Goal: Information Seeking & Learning: Find specific fact

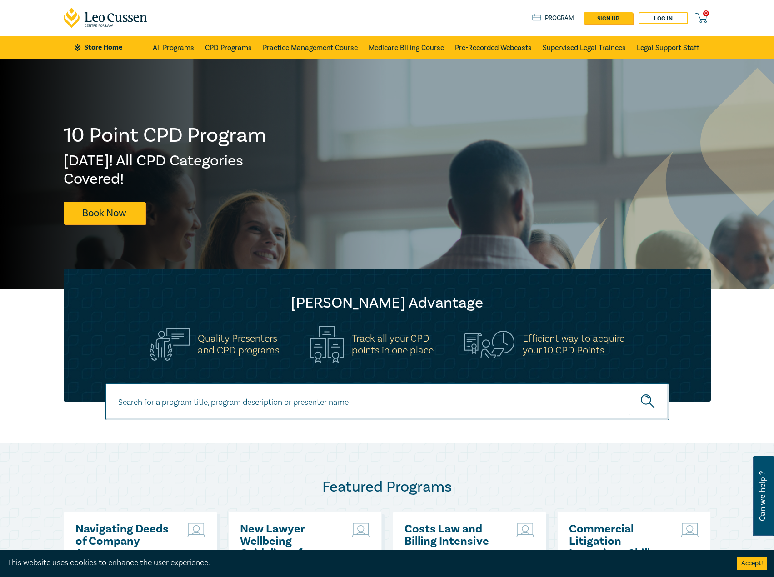
click at [213, 404] on input at bounding box center [386, 401] width 563 height 37
type input "s26101"
click at [629, 388] on button "submit" at bounding box center [649, 402] width 40 height 28
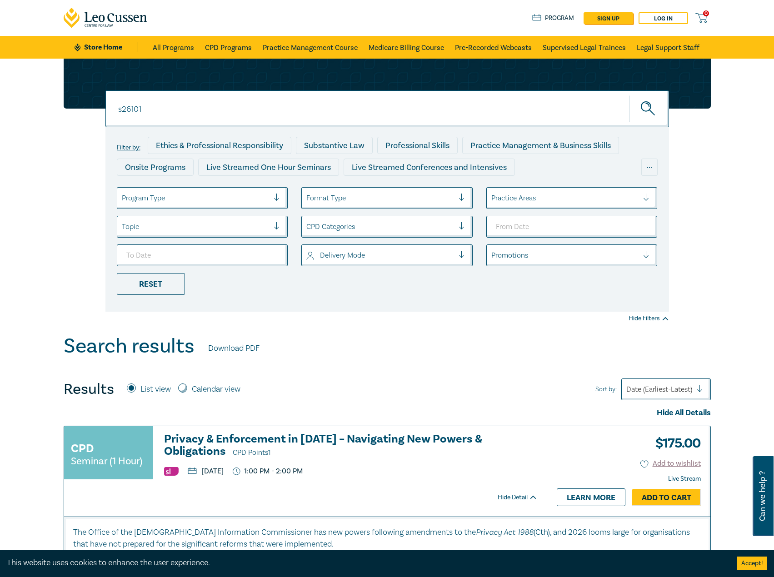
click at [272, 435] on h3 "Privacy & Enforcement in [DATE] – Navigating New Powers & Obligations CPD Point…" at bounding box center [350, 446] width 373 height 26
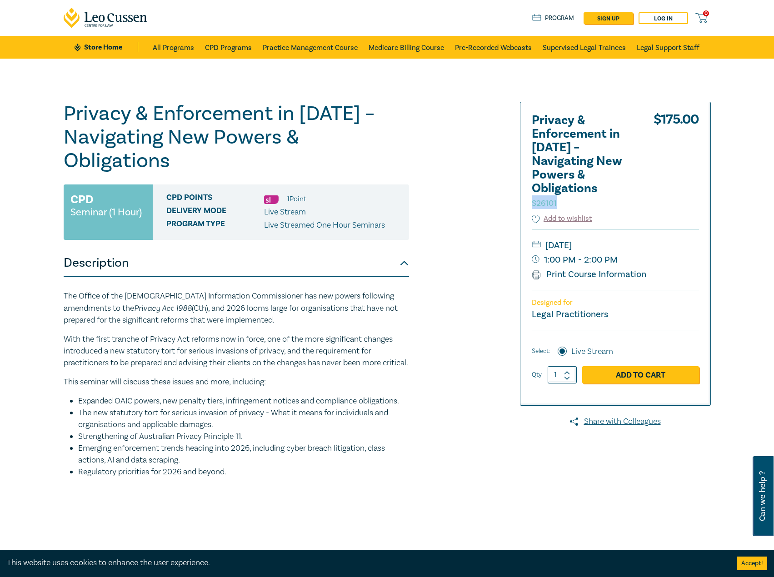
drag, startPoint x: 561, startPoint y: 205, endPoint x: 527, endPoint y: 204, distance: 33.2
click at [527, 204] on div "Privacy & Enforcement in 2026 – Navigating New Powers & Obligations S26101 $ 17…" at bounding box center [615, 253] width 190 height 303
copy small "S26101"
